Goal: Transaction & Acquisition: Purchase product/service

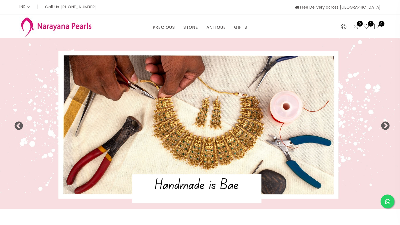
select select "INR"
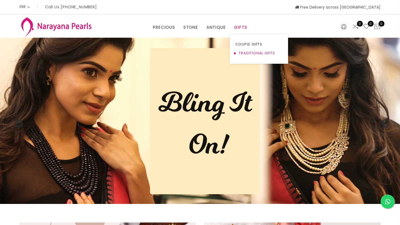
click at [246, 55] on link "TRADITIONAL GIFTS" at bounding box center [258, 53] width 47 height 9
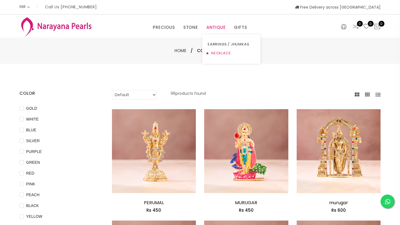
click at [219, 53] on link "NECKLACE" at bounding box center [231, 53] width 47 height 9
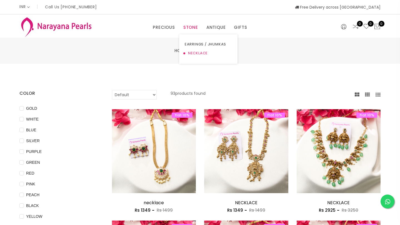
click at [202, 55] on link "NECKLACE" at bounding box center [208, 53] width 47 height 9
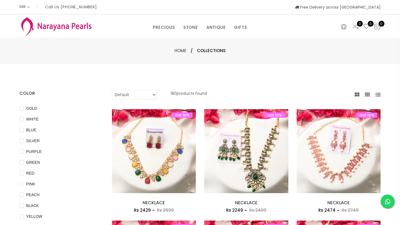
click at [270, 25] on div "PRECIOUS CUSTOM MADE-GEMS PRECIOUS [PERSON_NAME] EARRINGS / JHUMKAS NECKLACE AN…" at bounding box center [200, 26] width 246 height 11
click at [167, 29] on link "PRECIOUS" at bounding box center [164, 27] width 22 height 8
click at [177, 52] on link "PRECIOUS MALA" at bounding box center [177, 53] width 47 height 9
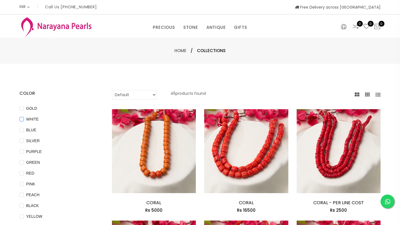
click at [32, 120] on span "WHITE" at bounding box center [32, 119] width 17 height 6
click at [24, 120] on input "WHITE" at bounding box center [21, 123] width 4 height 12
checkbox input "true"
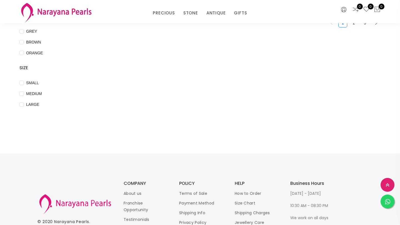
scroll to position [232, 0]
